Goal: Information Seeking & Learning: Learn about a topic

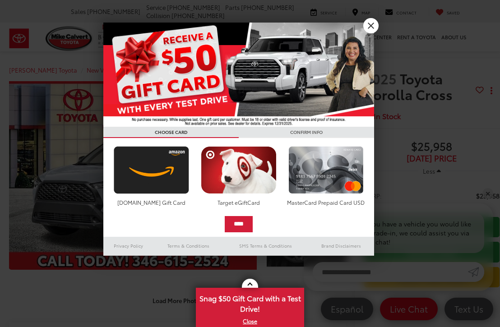
scroll to position [1, 0]
click at [371, 24] on link "X" at bounding box center [371, 25] width 15 height 15
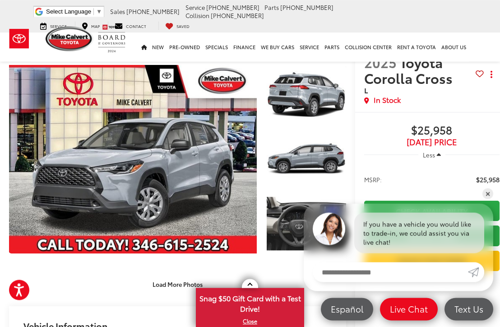
scroll to position [7, 0]
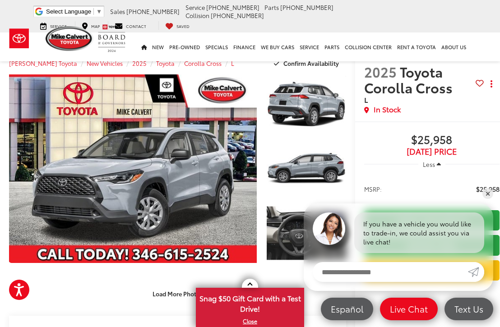
click at [229, 182] on link "Expand Photo 0" at bounding box center [133, 169] width 248 height 189
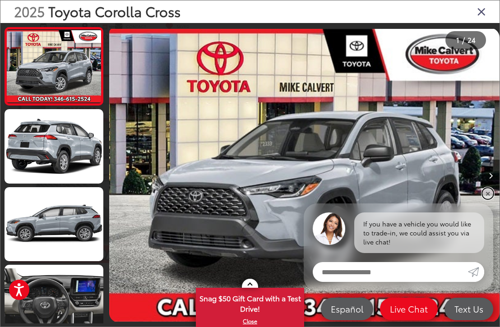
click at [486, 199] on link "✕" at bounding box center [488, 193] width 11 height 11
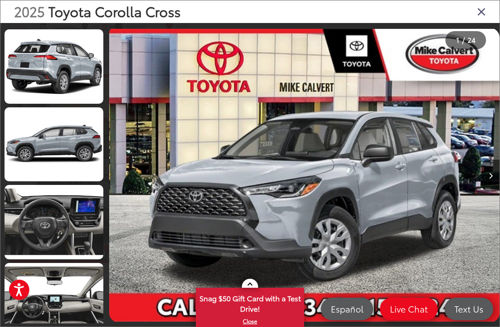
scroll to position [93, 0]
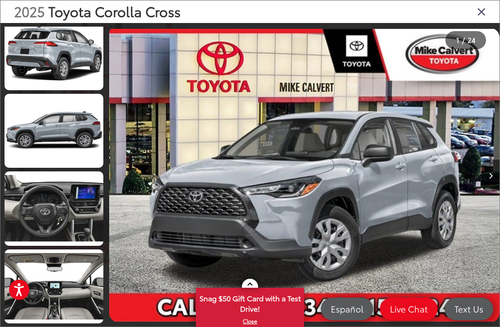
click at [75, 217] on link at bounding box center [54, 209] width 99 height 74
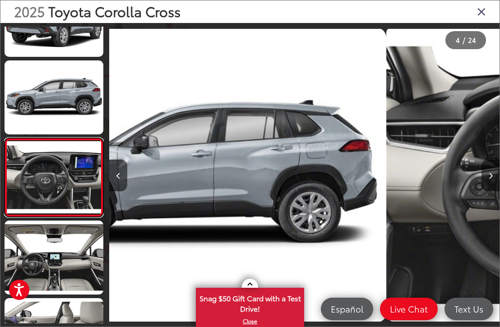
scroll to position [0, 1172]
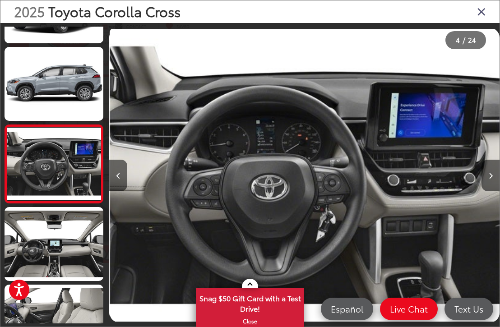
click at [81, 246] on link at bounding box center [54, 244] width 99 height 74
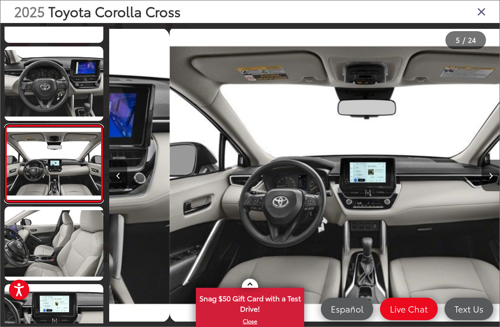
scroll to position [0, 1562]
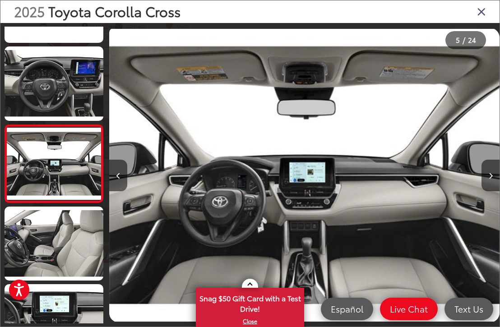
click at [77, 256] on link at bounding box center [54, 244] width 99 height 74
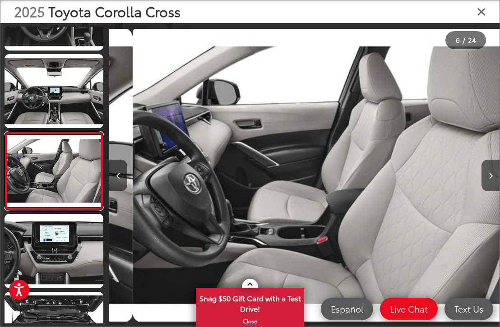
scroll to position [0, 1953]
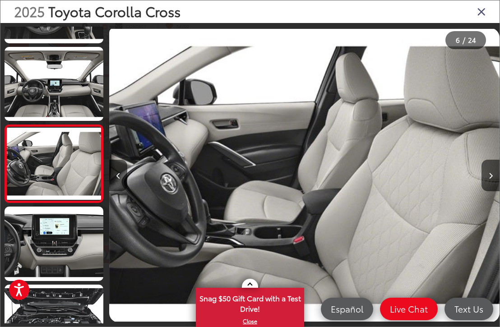
click at [72, 257] on link at bounding box center [54, 244] width 99 height 74
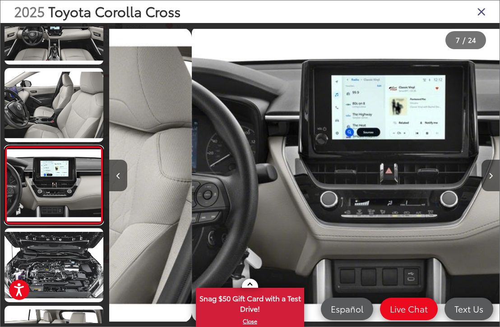
scroll to position [0, 2344]
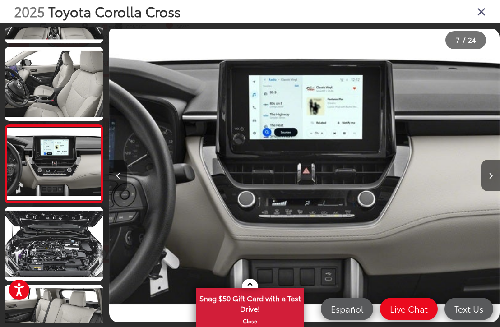
click at [78, 256] on link at bounding box center [54, 244] width 99 height 74
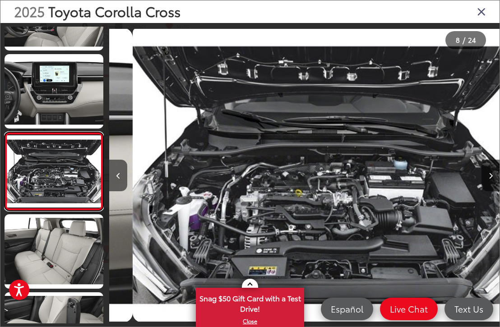
scroll to position [0, 2734]
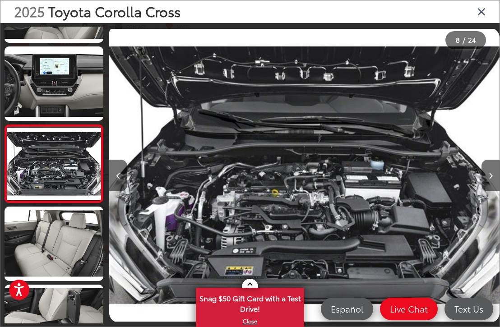
click at [78, 259] on link at bounding box center [54, 244] width 99 height 74
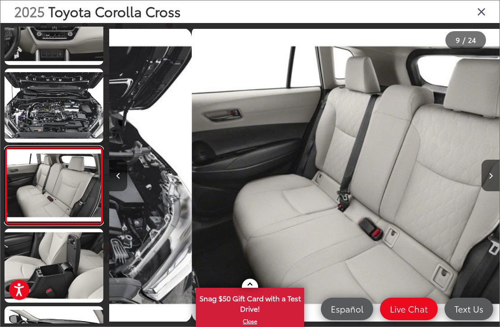
scroll to position [0, 3125]
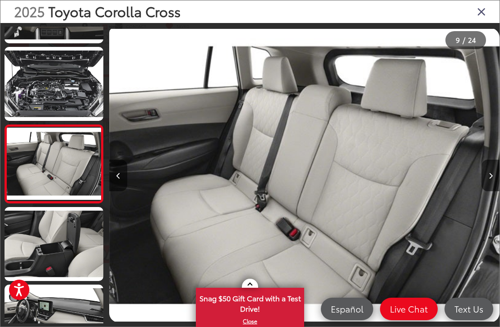
click at [79, 254] on link at bounding box center [54, 244] width 99 height 74
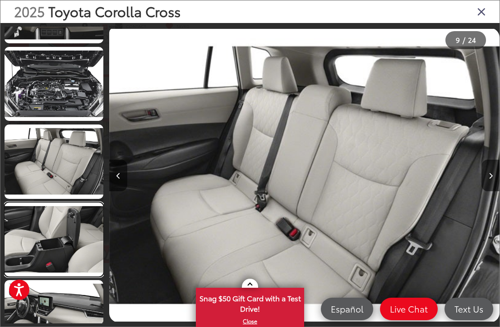
scroll to position [0, 0]
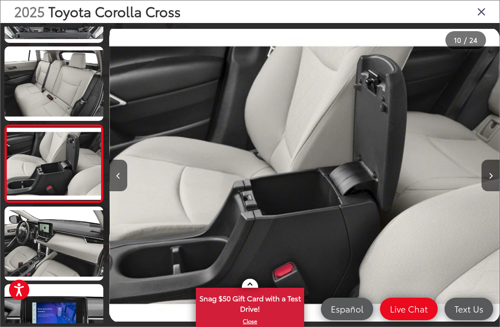
click at [479, 15] on icon "Close gallery" at bounding box center [481, 11] width 9 height 12
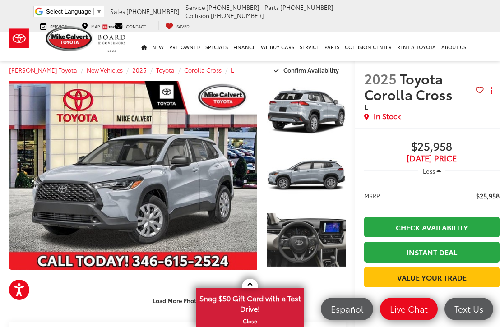
click at [94, 73] on span "New Vehicles" at bounding box center [105, 70] width 36 height 8
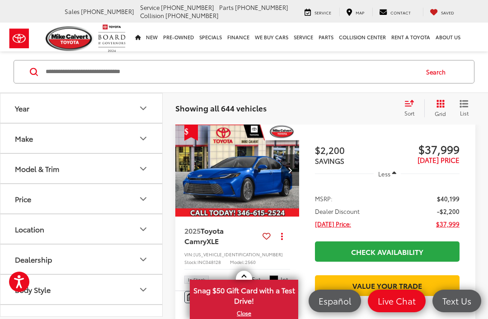
click at [148, 139] on icon "Make" at bounding box center [143, 138] width 11 height 11
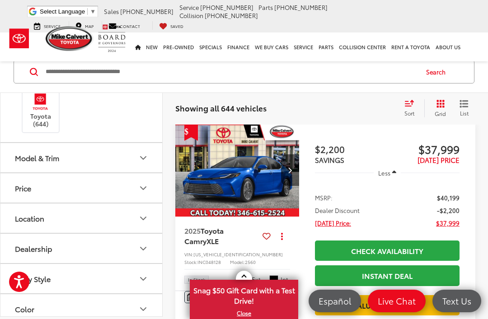
scroll to position [69, 0]
click at [149, 162] on button "Model & Trim" at bounding box center [81, 157] width 163 height 29
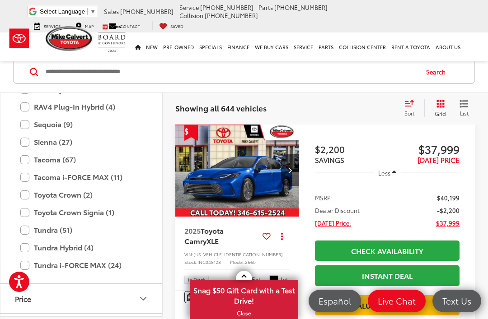
scroll to position [556, 0]
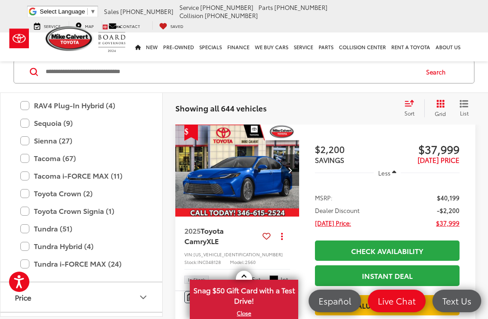
click at [55, 157] on label "Tacoma (67)" at bounding box center [81, 158] width 122 height 16
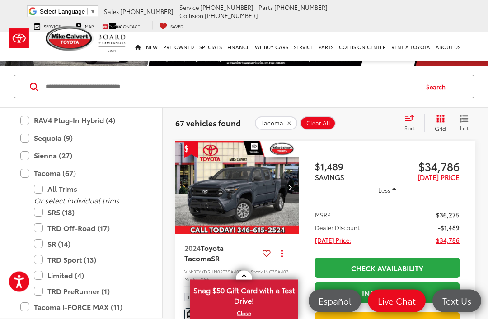
scroll to position [33, 0]
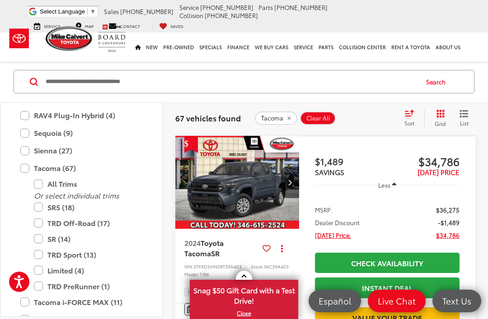
click at [262, 189] on img "2024 Toyota Tacoma SR 0" at bounding box center [237, 183] width 125 height 94
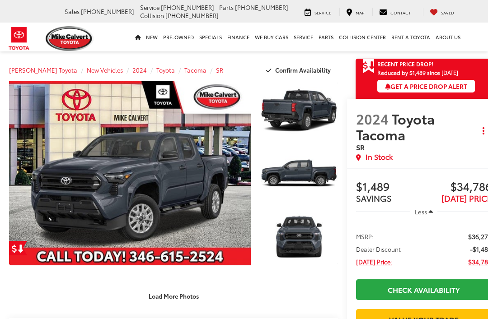
click at [248, 173] on link "Expand Photo 0" at bounding box center [130, 173] width 242 height 184
click at [241, 164] on link "Expand Photo 0" at bounding box center [130, 173] width 242 height 184
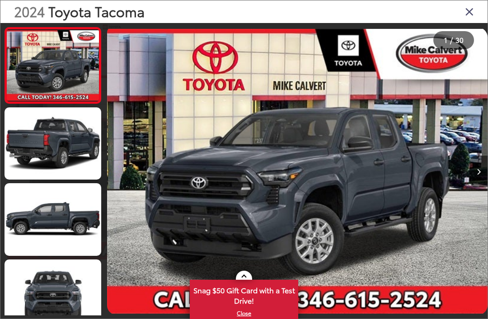
click at [72, 151] on link at bounding box center [53, 143] width 97 height 72
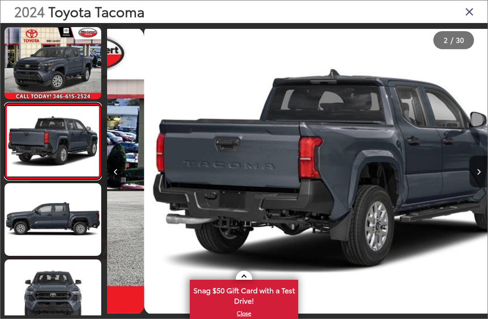
scroll to position [0, 380]
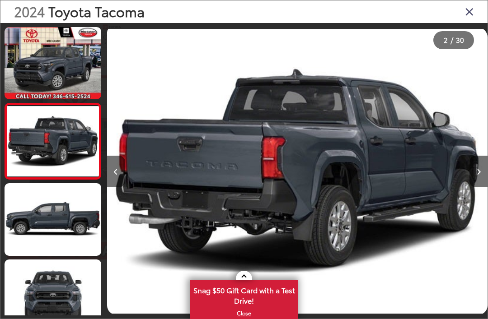
click at [74, 213] on link at bounding box center [53, 219] width 97 height 72
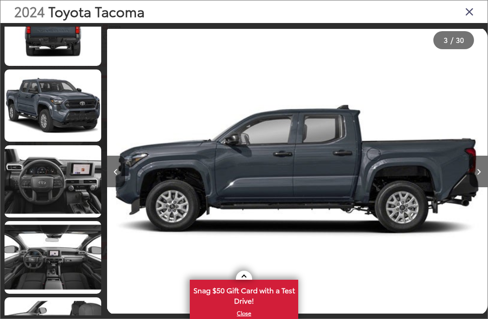
scroll to position [344, 0]
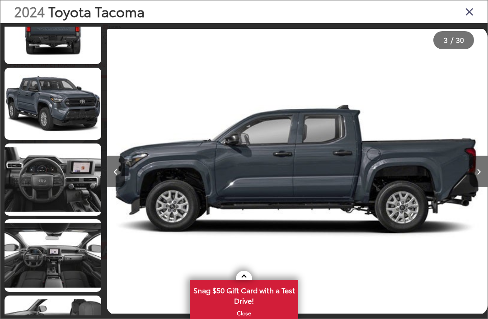
click at [79, 185] on link at bounding box center [53, 180] width 97 height 72
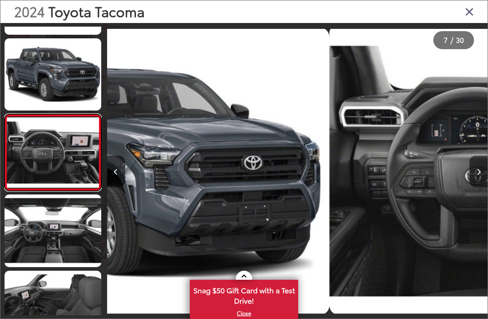
scroll to position [0, 2283]
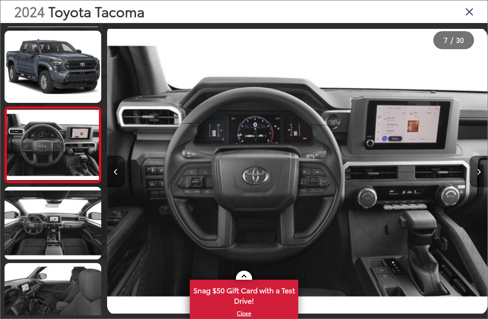
click at [75, 224] on link at bounding box center [53, 223] width 97 height 72
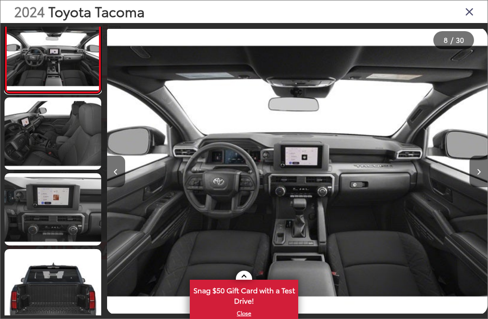
scroll to position [550, 0]
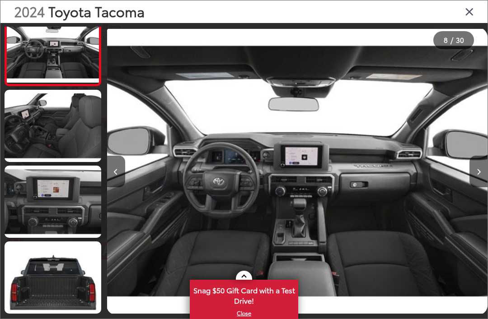
click at [91, 135] on link at bounding box center [53, 126] width 97 height 72
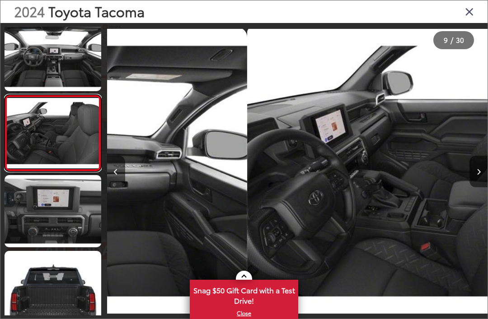
scroll to position [0, 3044]
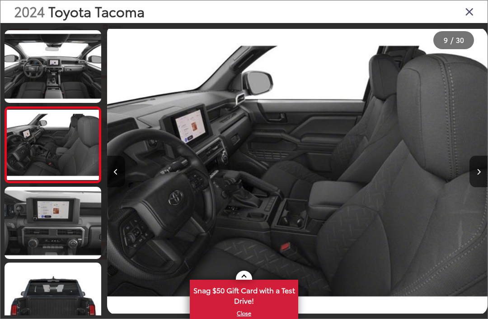
click at [466, 15] on icon "Close gallery" at bounding box center [469, 11] width 9 height 12
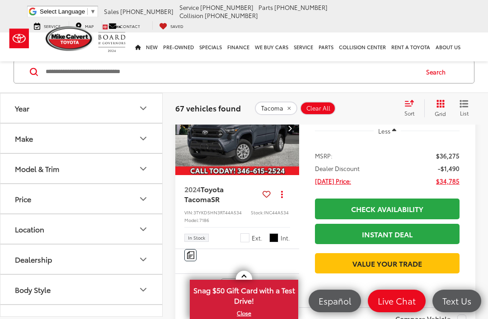
scroll to position [1878, 0]
